Goal: Find specific page/section: Find specific page/section

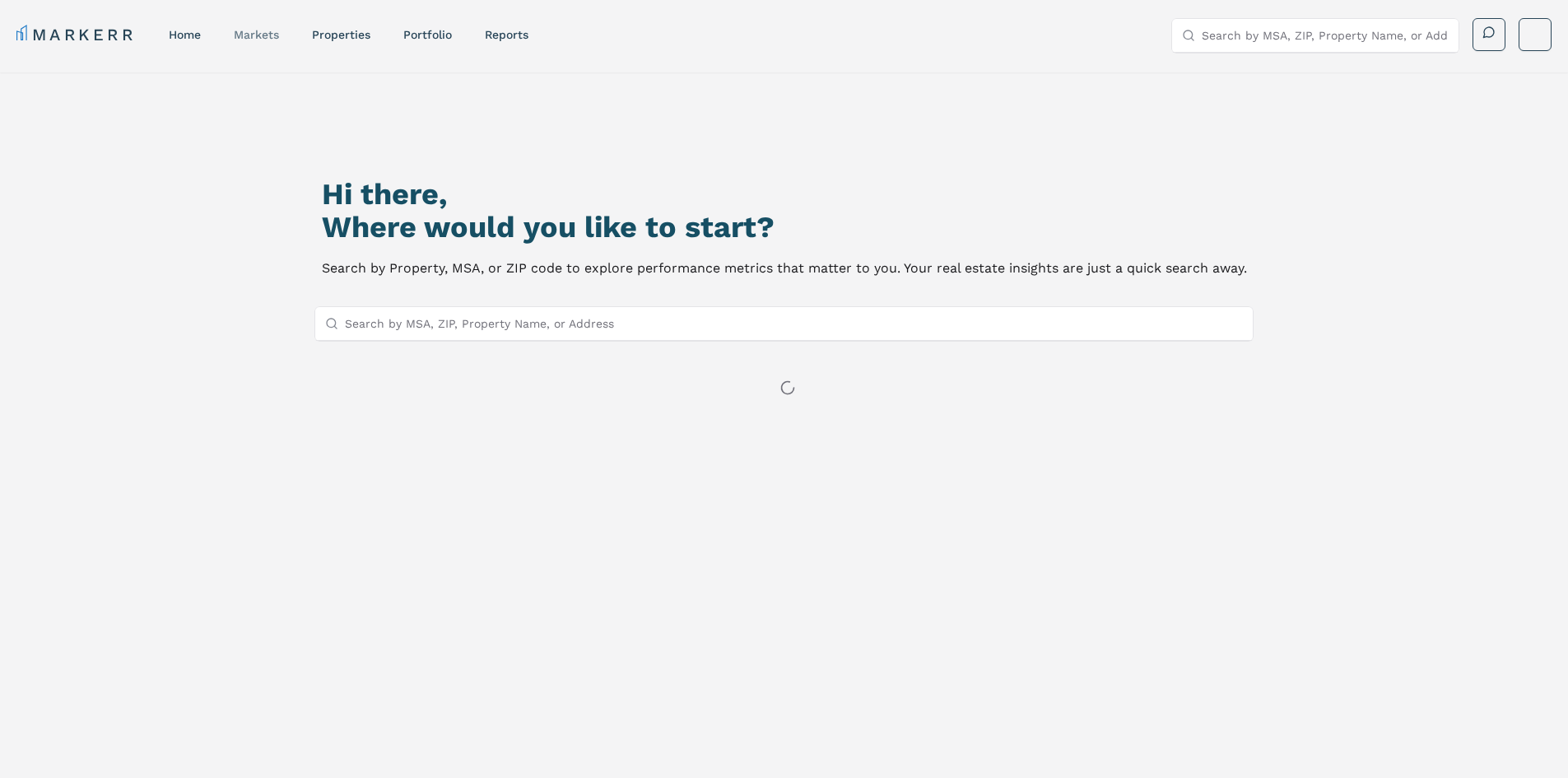
drag, startPoint x: 0, startPoint y: 0, endPoint x: 242, endPoint y: 31, distance: 244.0
click at [242, 31] on link "markets" at bounding box center [256, 34] width 45 height 13
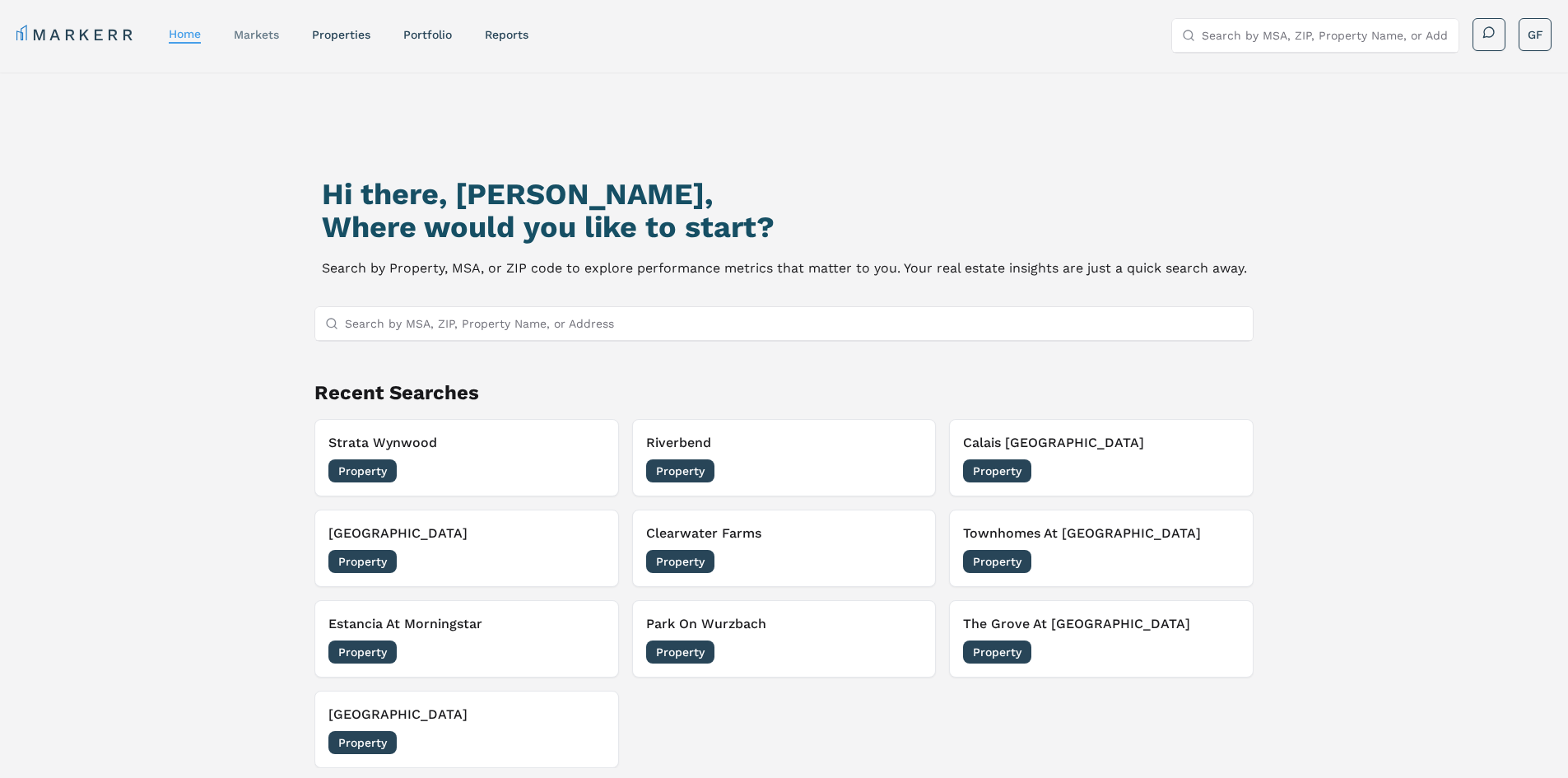
click at [271, 39] on link "markets" at bounding box center [256, 34] width 45 height 13
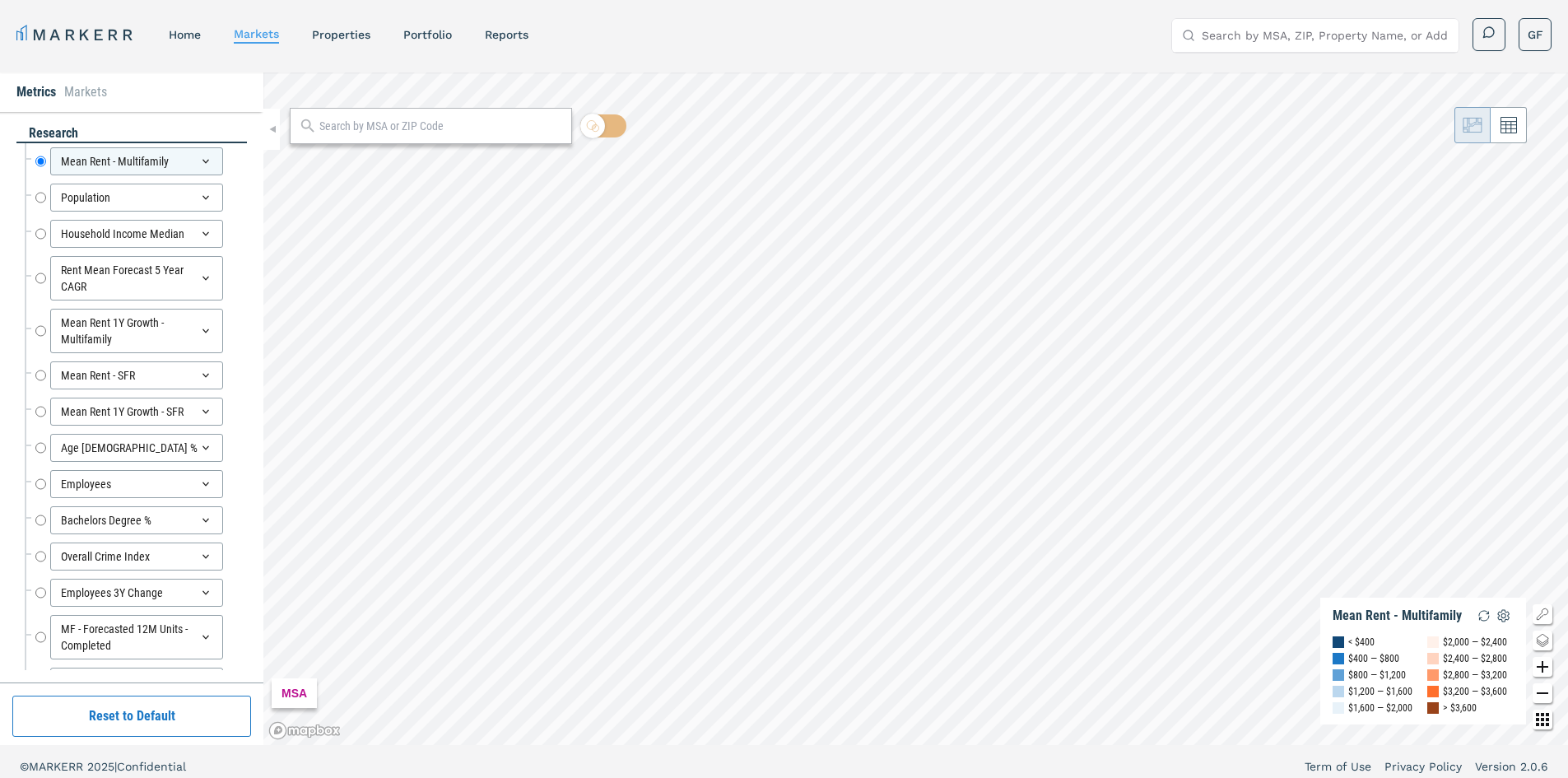
click at [354, 111] on div at bounding box center [431, 126] width 283 height 36
click at [350, 129] on input "text" at bounding box center [441, 126] width 244 height 17
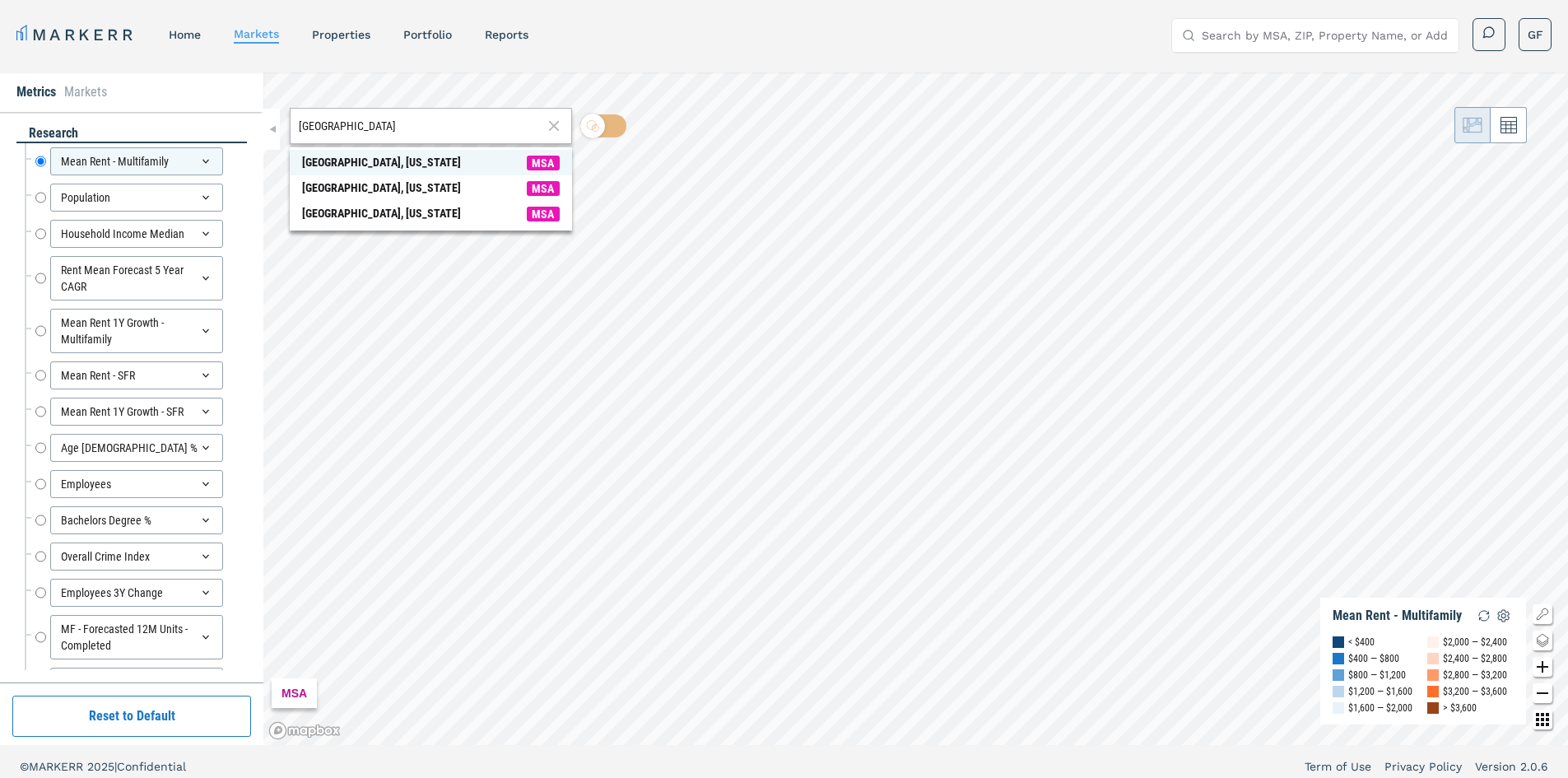
type input "[GEOGRAPHIC_DATA]"
click at [384, 160] on div "[GEOGRAPHIC_DATA], [US_STATE]" at bounding box center [382, 163] width 159 height 17
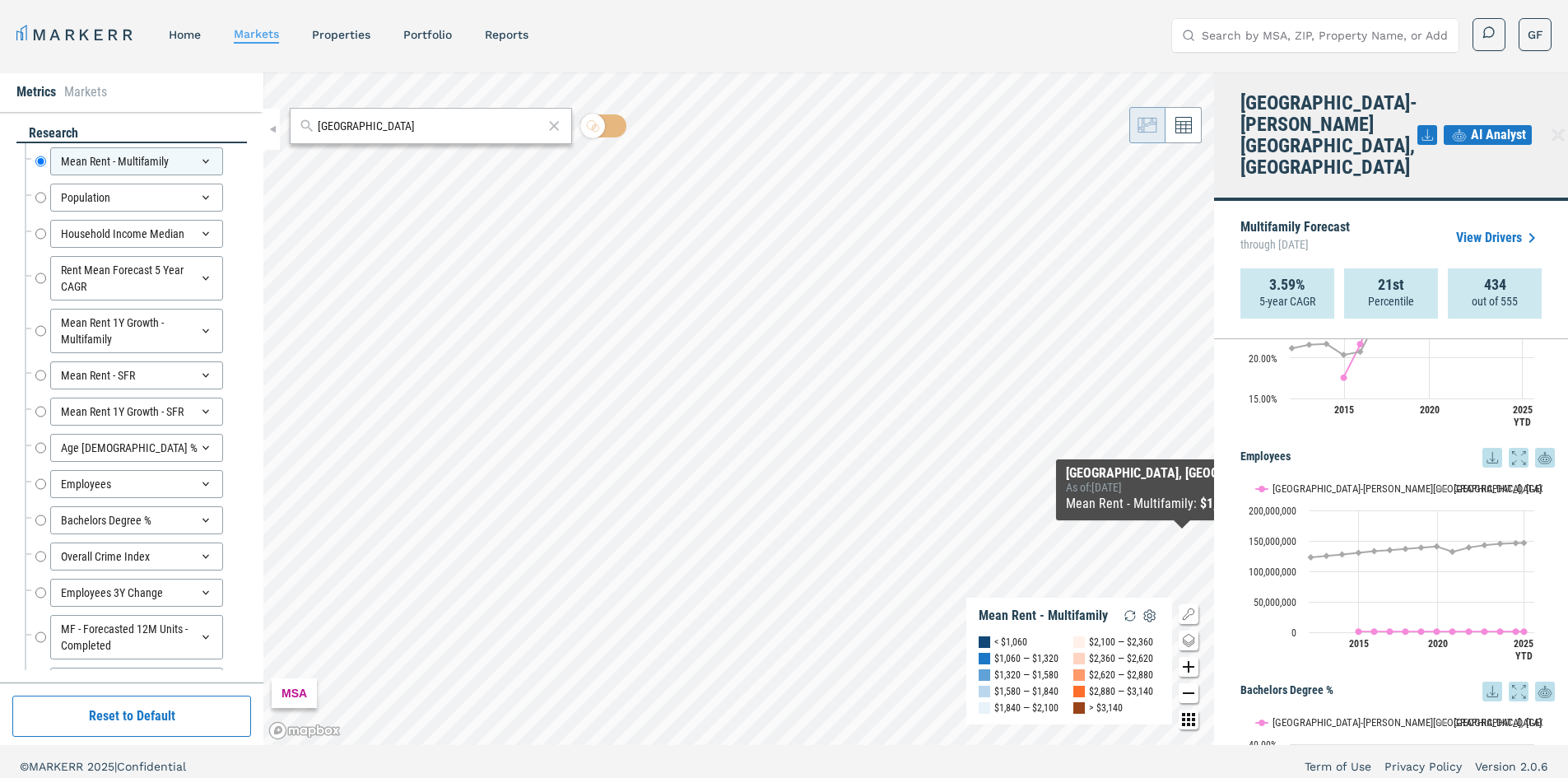
scroll to position [1977, 0]
click at [1456, 481] on text "[GEOGRAPHIC_DATA]" at bounding box center [1498, 487] width 88 height 12
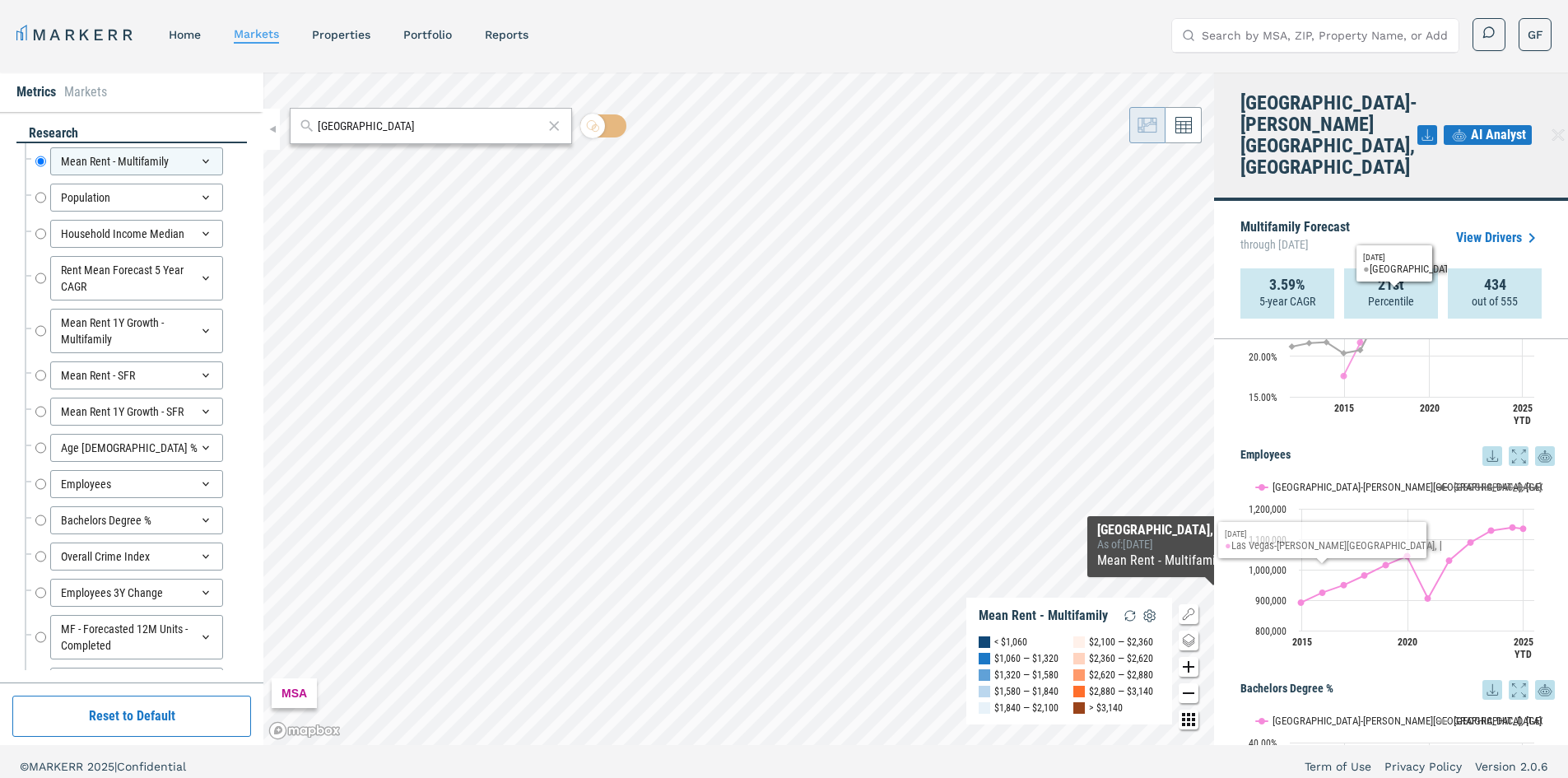
scroll to position [2059, 0]
